Goal: Ask a question: Seek information or help from site administrators or community

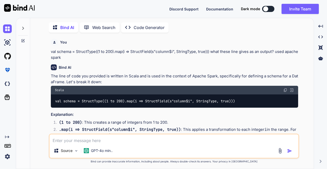
type textarea "x"
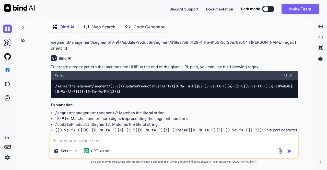
scroll to position [783, 0]
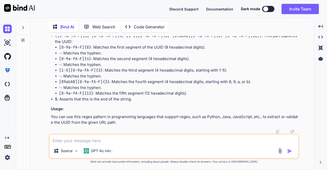
type textarea "C"
type textarea "x"
type textarea "Co"
type textarea "x"
type textarea "Con"
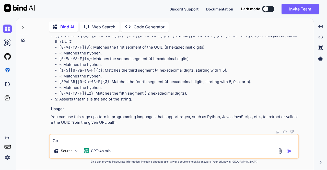
type textarea "x"
type textarea "Conv"
type textarea "x"
type textarea "Conve"
type textarea "x"
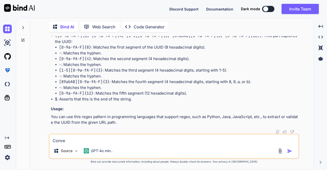
type textarea "Conver"
type textarea "x"
type textarea "Convert"
type textarea "x"
type textarea "Convert"
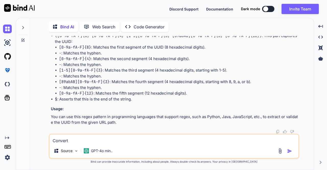
type textarea "x"
type textarea "Convert h"
type textarea "x"
type textarea "Convert"
type textarea "x"
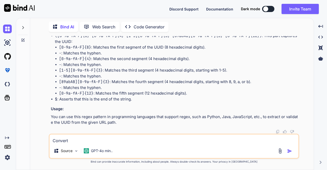
type textarea "Convert t"
type textarea "x"
type textarea "Convert th"
type textarea "x"
type textarea "Convert thr"
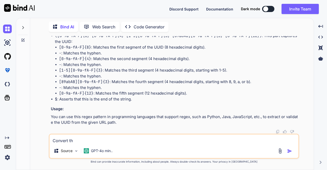
type textarea "x"
type textarea "Convert th"
type textarea "x"
type textarea "Convert the"
type textarea "x"
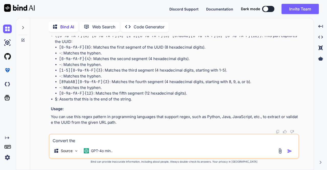
type textarea "Convert the"
type textarea "x"
type textarea "Convert the f"
type textarea "x"
type textarea "Convert the fo"
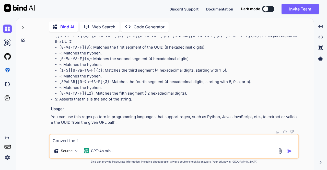
type textarea "x"
type textarea "Convert the fol"
type textarea "x"
type textarea "Convert the foll"
type textarea "x"
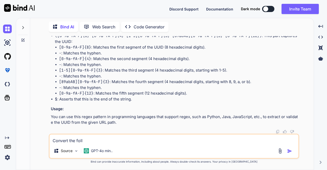
type textarea "Convert the follo"
type textarea "x"
type textarea "Convert the follow"
type textarea "x"
type textarea "Convert the followi"
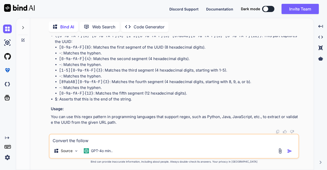
type textarea "x"
type textarea "Convert the followin"
type textarea "x"
type textarea "Convert the followinf"
type textarea "x"
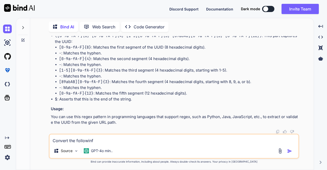
type textarea "Convert the followinf"
type textarea "x"
type textarea "Convert the followinf"
type textarea "x"
type textarea "Convert the followin"
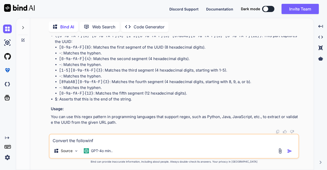
type textarea "x"
type textarea "Convert the following"
type textarea "x"
type textarea "Convert the following"
type textarea "x"
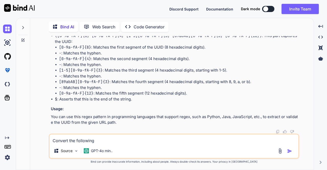
type textarea "Convert the following q"
type textarea "x"
type textarea "Convert the following qu"
type textarea "x"
type textarea "Convert the following que"
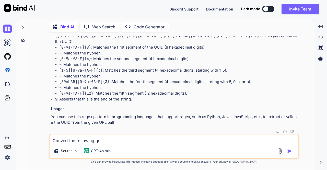
type textarea "x"
type textarea "Convert the following quer"
type textarea "x"
type textarea "Convert the following query"
type textarea "x"
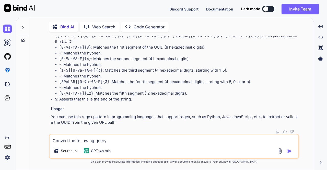
type textarea "Convert the following query"
type textarea "x"
type textarea "Convert the following query f"
type textarea "x"
type textarea "Convert the following query fo"
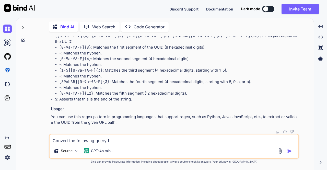
type textarea "x"
type textarea "Convert the following query for"
type textarea "x"
type textarea "Convert the following query for"
type textarea "x"
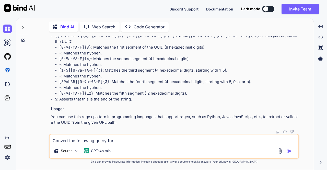
type textarea "Convert the following query for m"
type textarea "x"
type textarea "Convert the following query for my"
type textarea "x"
type textarea "Convert the following query for mys"
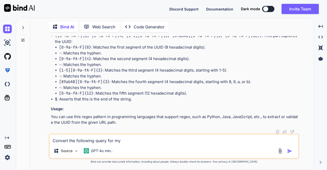
type textarea "x"
type textarea "Convert the following query for mysq"
type textarea "x"
type textarea "Convert the following query for mysql"
type textarea "x"
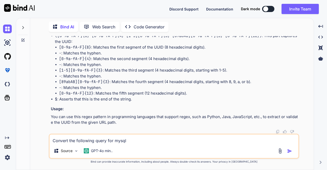
type textarea "Convert the following query for mysql"
type textarea "x"
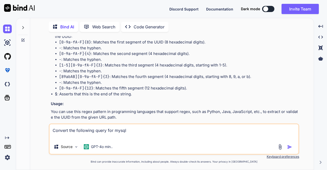
paste textarea "select userEO.userId,caseId,COUNT(caseId) from WorkItemUserEO where assignedDat…"
type textarea "Convert the following query for mysql select userEO.userId,caseId,COUNT(caseId)…"
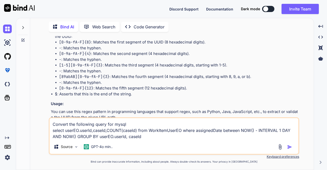
type textarea "x"
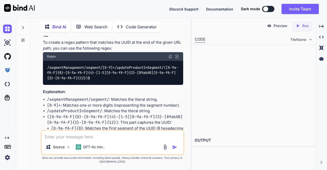
scroll to position [1098, 0]
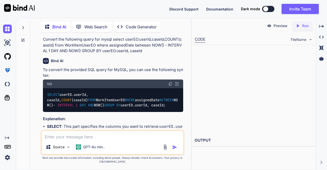
type textarea "x"
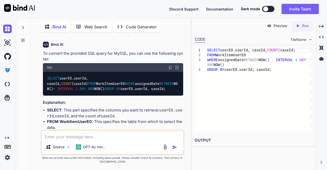
scroll to position [1184, 0]
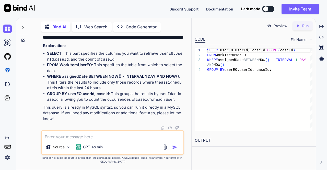
type textarea "I"
type textarea "x"
type textarea "Is"
type textarea "x"
type textarea "Is"
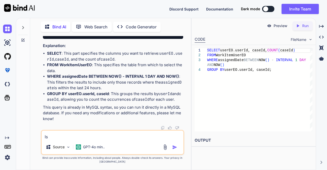
type textarea "x"
type textarea "Is t"
type textarea "x"
type textarea "Is th"
type textarea "x"
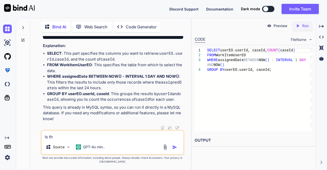
type textarea "Is the"
type textarea "x"
type textarea "Is ther"
type textarea "x"
type textarea "Is there"
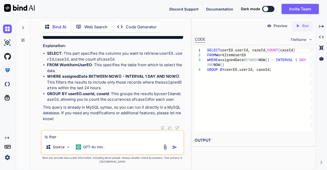
type textarea "x"
type textarea "Is there"
type textarea "x"
type textarea "Is there a"
type textarea "x"
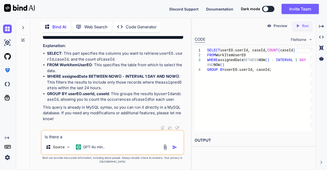
type textarea "Is there an"
type textarea "x"
type textarea "Is there any"
type textarea "x"
type textarea "Is there anyt"
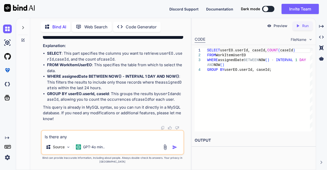
type textarea "x"
type textarea "Is there anyth"
type textarea "x"
type textarea "Is there anythi"
type textarea "x"
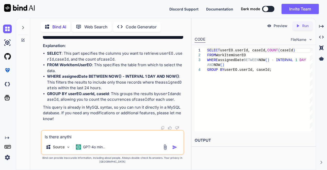
type textarea "Is there anythin"
type textarea "x"
type textarea "Is there anything"
type textarea "x"
type textarea "Is there anything"
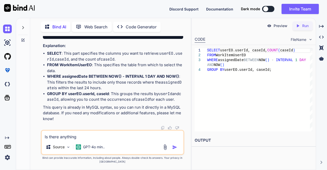
type textarea "x"
type textarea "Is there anything w"
type textarea "x"
type textarea "Is there anything wr"
type textarea "x"
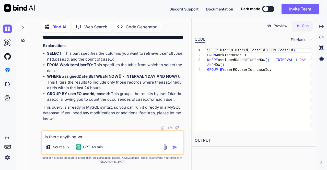
type textarea "Is there anything wro"
type textarea "x"
type textarea "Is there anything wron"
type textarea "x"
type textarea "Is there anything wrong"
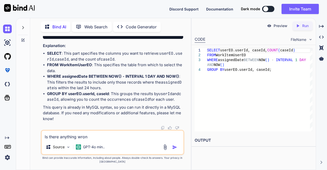
type textarea "x"
type textarea "Is there anything wrong"
type textarea "x"
type textarea "Is there anything wrong w"
type textarea "x"
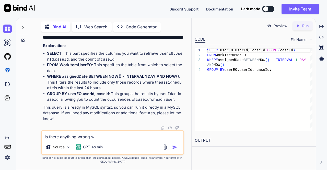
type textarea "Is there anything wrong wi"
type textarea "x"
type textarea "Is there anything wrong wit"
type textarea "x"
type textarea "Is there anything wrong with"
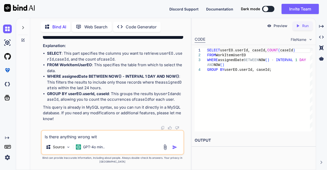
type textarea "x"
type textarea "Is there anything wrong with"
type textarea "x"
type textarea "Is there anything wrong with t"
type textarea "x"
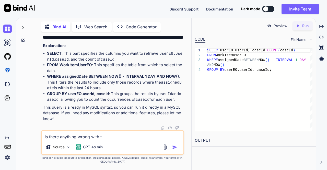
type textarea "Is there anything wrong with th"
type textarea "x"
type textarea "Is there anything wrong with the"
type textarea "x"
type textarea "Is there anything wrong with thes"
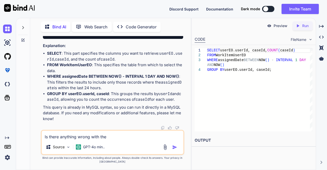
type textarea "x"
type textarea "Is there anything wrong with these"
type textarea "x"
type textarea "Is there anything wrong with these"
type textarea "x"
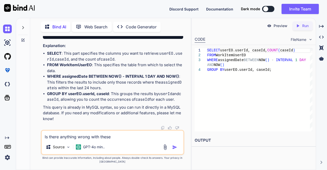
type textarea "Is there anything wrong with these j"
type textarea "x"
type textarea "Is there anything wrong with these js"
type textarea "x"
type textarea "Is there anything wrong with these jso"
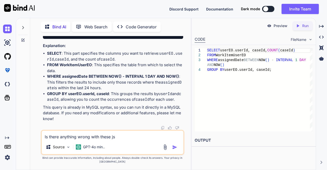
type textarea "x"
type textarea "Is there anything wrong with these json"
type textarea "x"
type textarea "Is there anything wrong with these json"
type textarea "x"
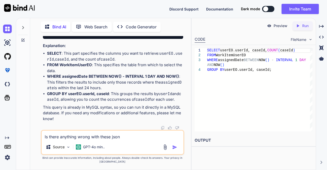
type textarea "Is there anything wrong with these json o"
type textarea "x"
type textarea "Is there anything wrong with these json ot"
type textarea "x"
type textarea "Is there anything wrong with these json oth"
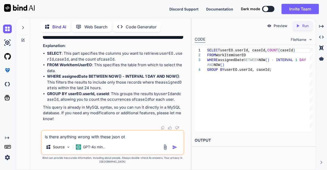
type textarea "x"
type textarea "Is there anything wrong with these json othe"
type textarea "x"
type textarea "Is there anything wrong with these json other"
type textarea "x"
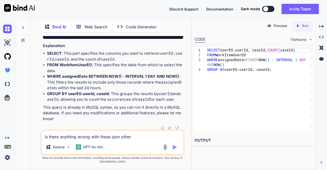
type textarea "Is there anything wrong with these json other"
type textarea "x"
type textarea "Is there anything wrong with these json other t"
type textarea "x"
type textarea "Is there anything wrong with these json other th"
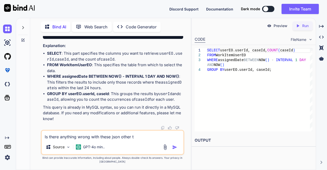
type textarea "x"
type textarea "Is there anything wrong with these json other the"
type textarea "x"
type textarea "Is there anything wrong with these json other then"
type textarea "x"
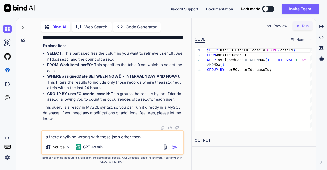
type textarea "Is there anything wrong with these json other then"
type textarea "x"
type textarea "Is there anything wrong with these json other then N"
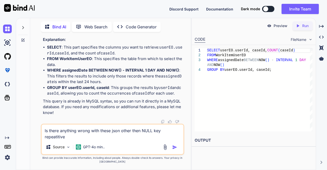
click at [59, 138] on textarea "Is there anything wrong with these json other then NULL key repeatitive" at bounding box center [113, 131] width 142 height 15
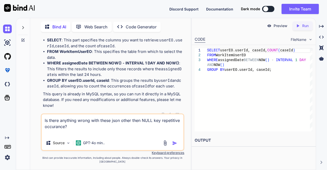
paste textarea "[ { "table":"Opportunity_mastereo", "keyColumn":["Opportunity_ID"], "mapping":{…"
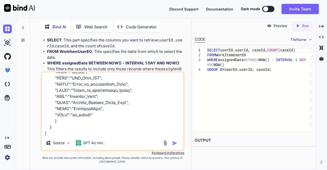
click at [175, 143] on img "button" at bounding box center [174, 142] width 5 height 5
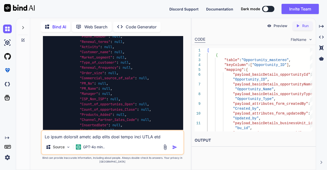
scroll to position [2285, 0]
